Goal: Transaction & Acquisition: Download file/media

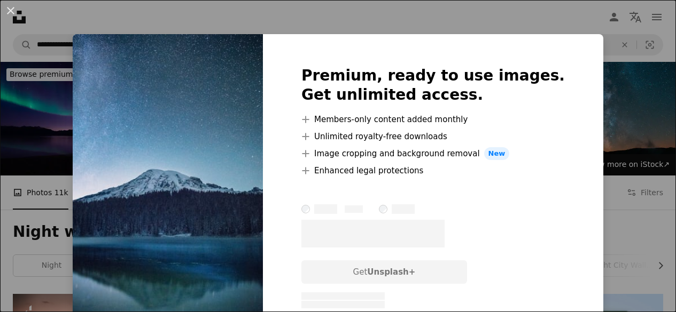
scroll to position [1335, 0]
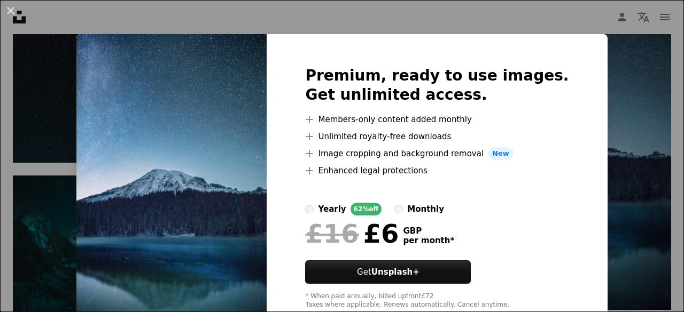
click at [611, 186] on div "An X shape Premium, ready to use images. Get unlimited access. A plus sign Memb…" at bounding box center [342, 156] width 684 height 312
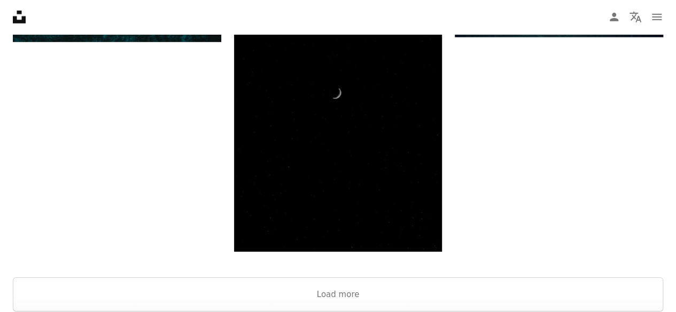
scroll to position [1598, 0]
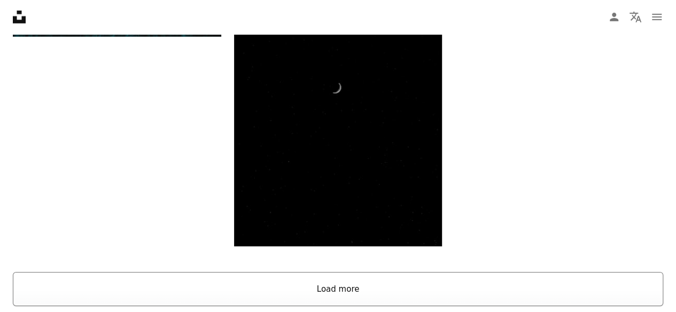
click at [402, 281] on button "Load more" at bounding box center [338, 289] width 650 height 34
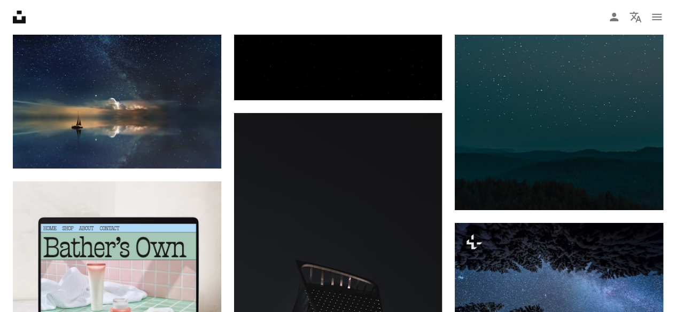
scroll to position [1827, 0]
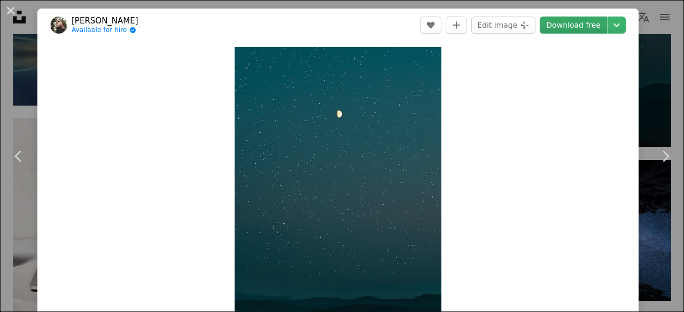
click at [565, 27] on link "Download free" at bounding box center [572, 25] width 67 height 17
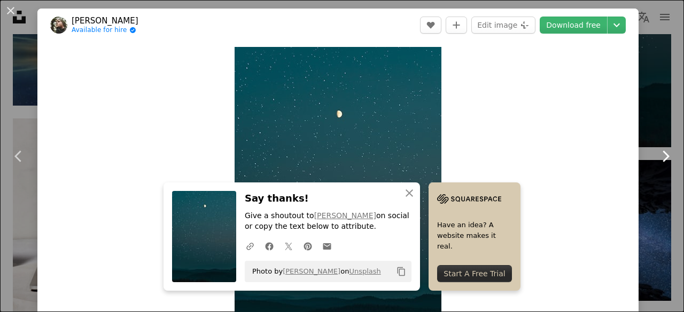
click at [658, 185] on link "Chevron right" at bounding box center [664, 156] width 37 height 103
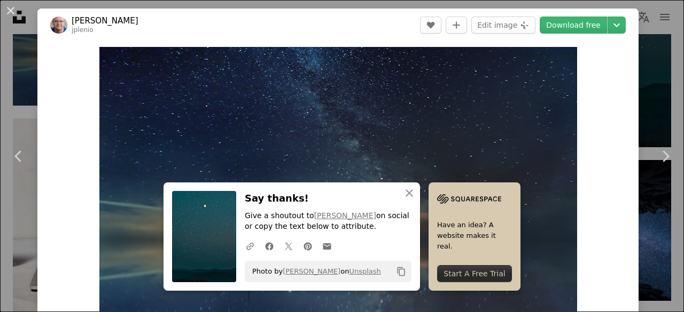
click at [662, 88] on div "An X shape Chevron left Chevron right [PERSON_NAME] jplenio A heart A plus sign…" at bounding box center [342, 156] width 684 height 312
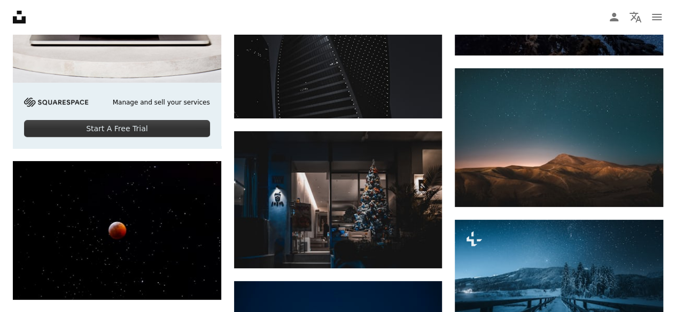
scroll to position [2039, 0]
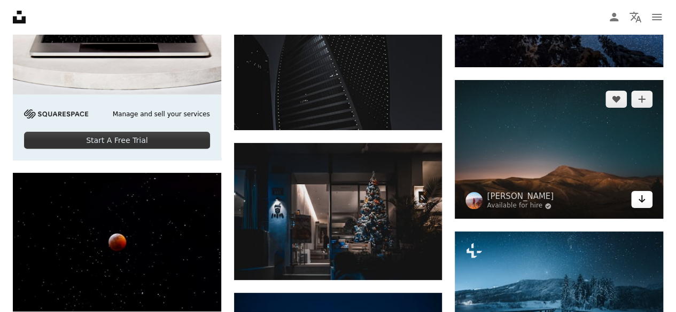
click at [637, 197] on icon "Arrow pointing down" at bounding box center [641, 199] width 9 height 13
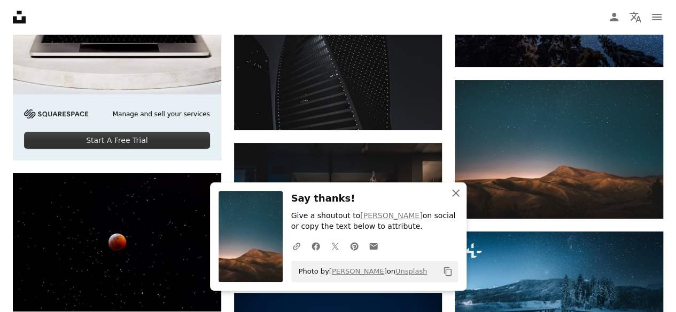
click at [464, 199] on button "An X shape Close" at bounding box center [455, 193] width 21 height 21
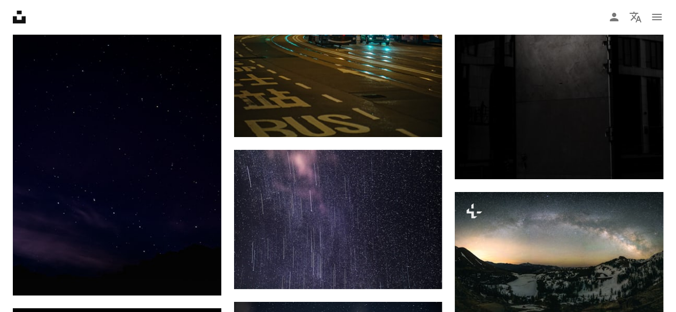
scroll to position [3923, 0]
